Goal: Answer question/provide support: Share knowledge or assist other users

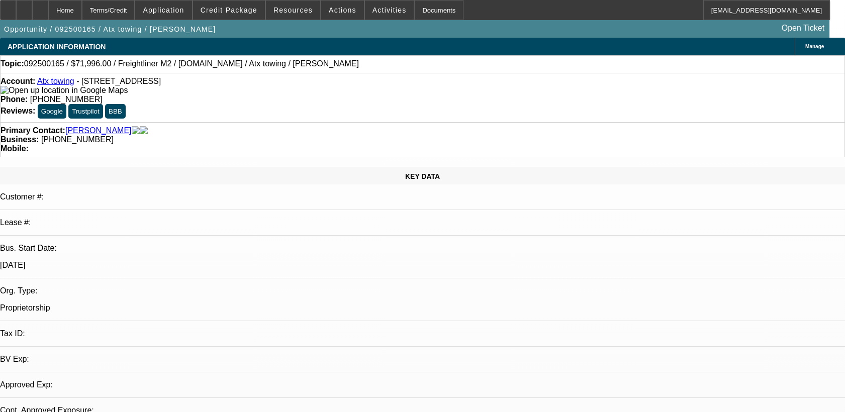
select select "0.2"
select select "2"
select select "0.2"
select select "0.15"
select select "2"
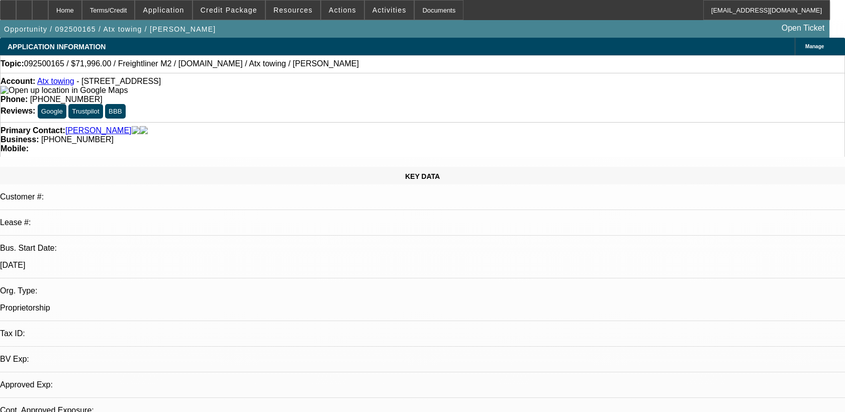
select select "0.2"
select select "1"
select select "2"
select select "17"
select select "1"
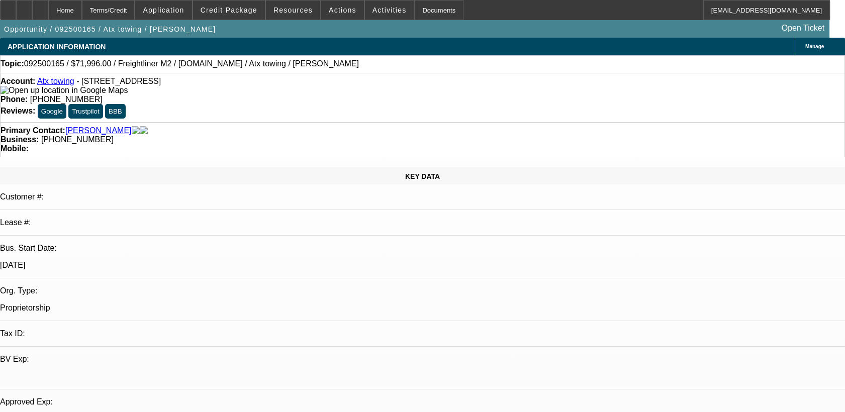
select select "2"
select select "17"
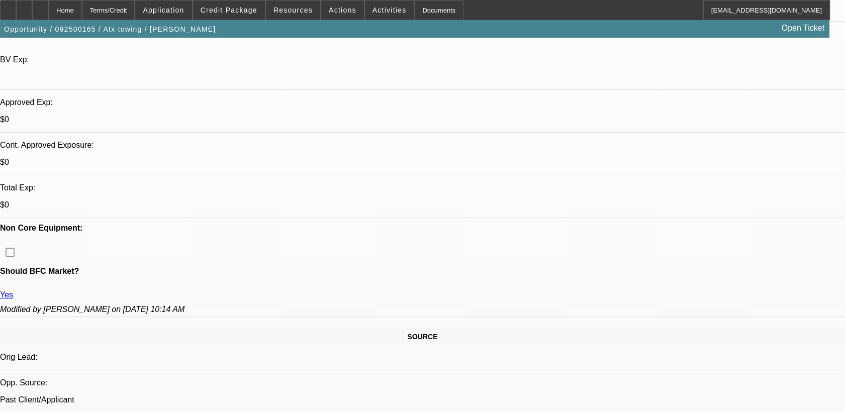
scroll to position [305, 0]
